Goal: Information Seeking & Learning: Learn about a topic

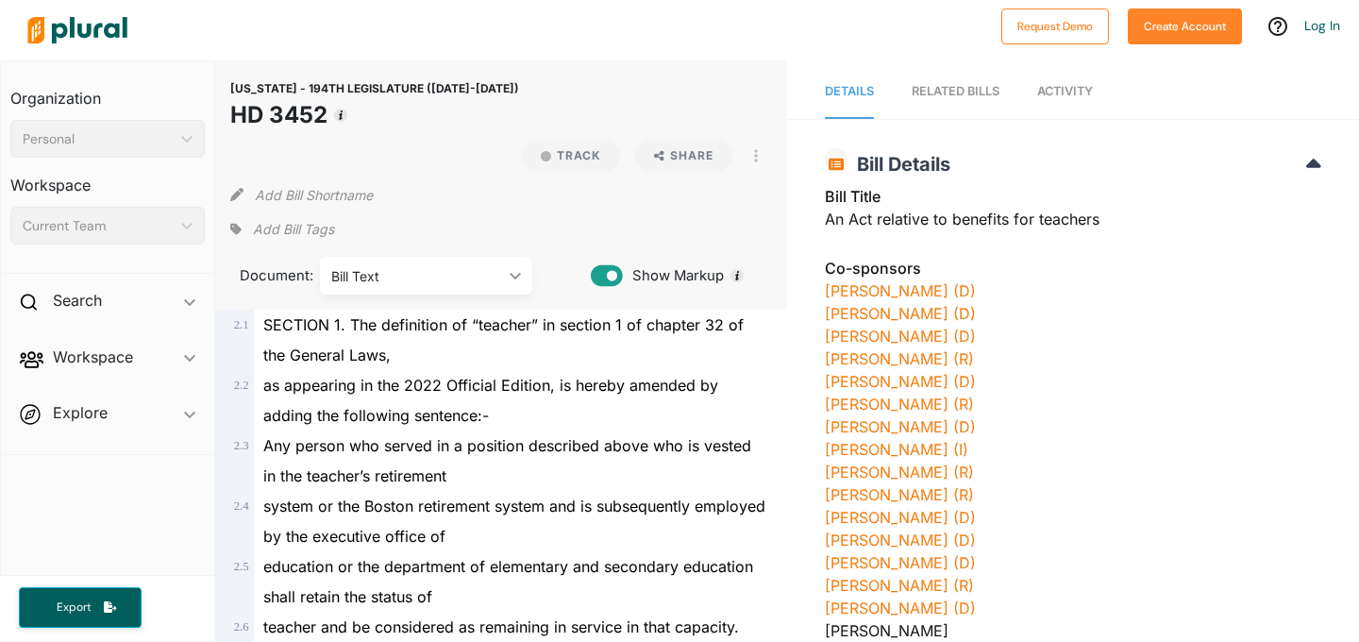
click at [954, 91] on div "RELATED BILLS" at bounding box center [956, 91] width 88 height 18
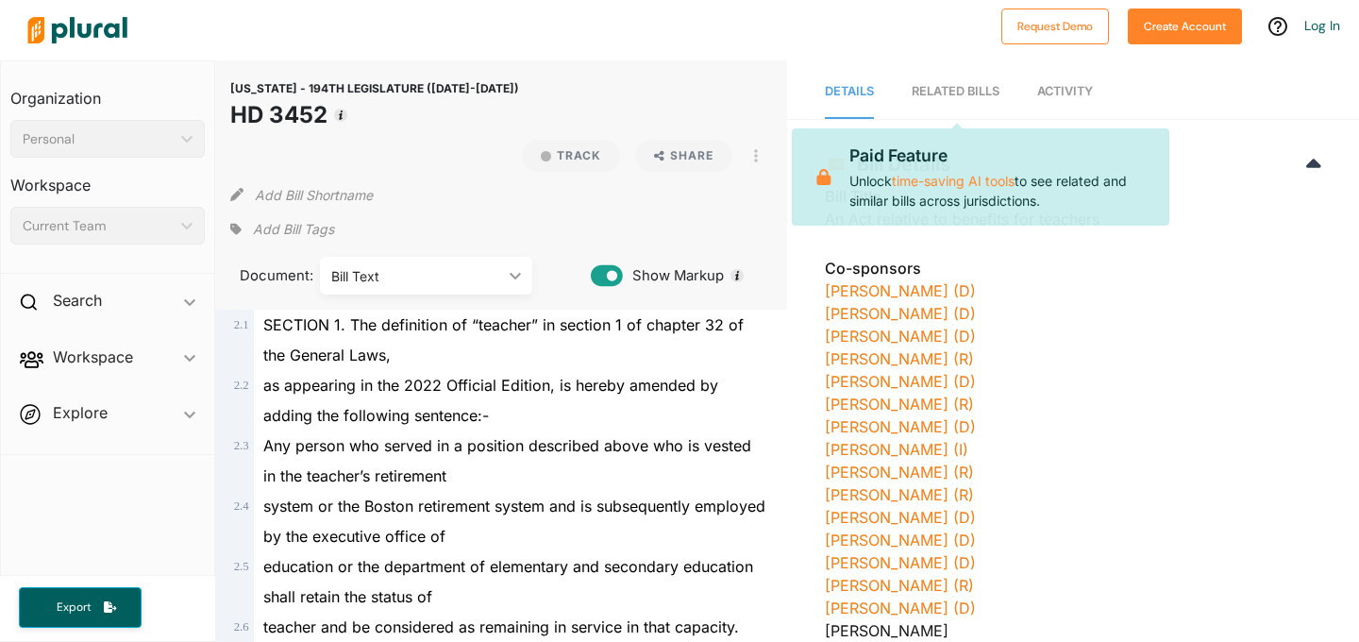
click at [1007, 296] on div "[PERSON_NAME] (D)" at bounding box center [1073, 290] width 497 height 23
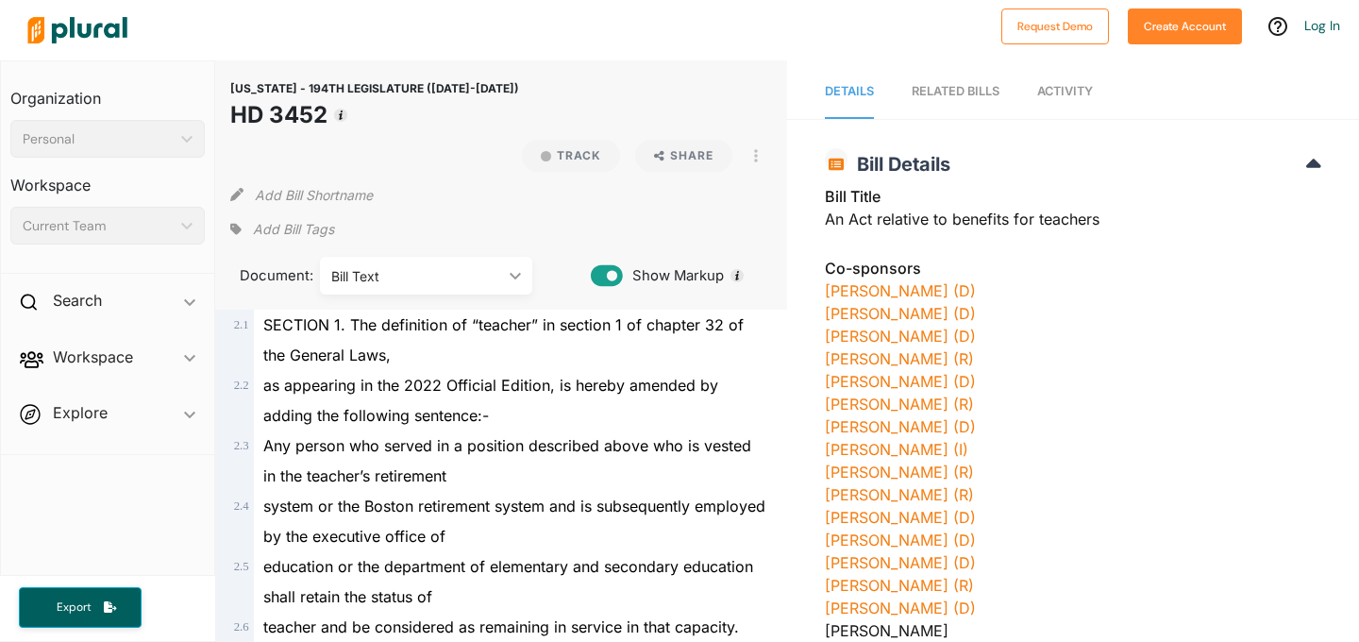
click at [1063, 90] on span "Activity" at bounding box center [1066, 91] width 56 height 14
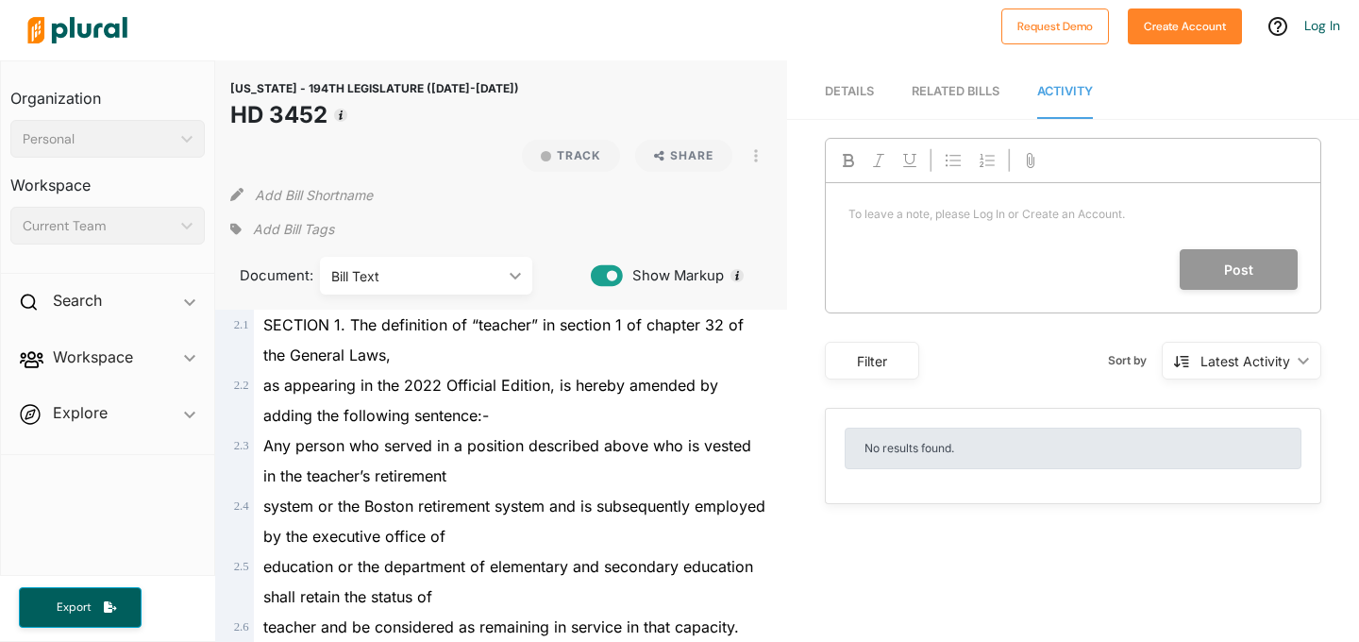
click at [1063, 90] on span "Activity" at bounding box center [1066, 91] width 56 height 14
click at [864, 93] on span "Details" at bounding box center [849, 91] width 49 height 14
